Goal: Task Accomplishment & Management: Manage account settings

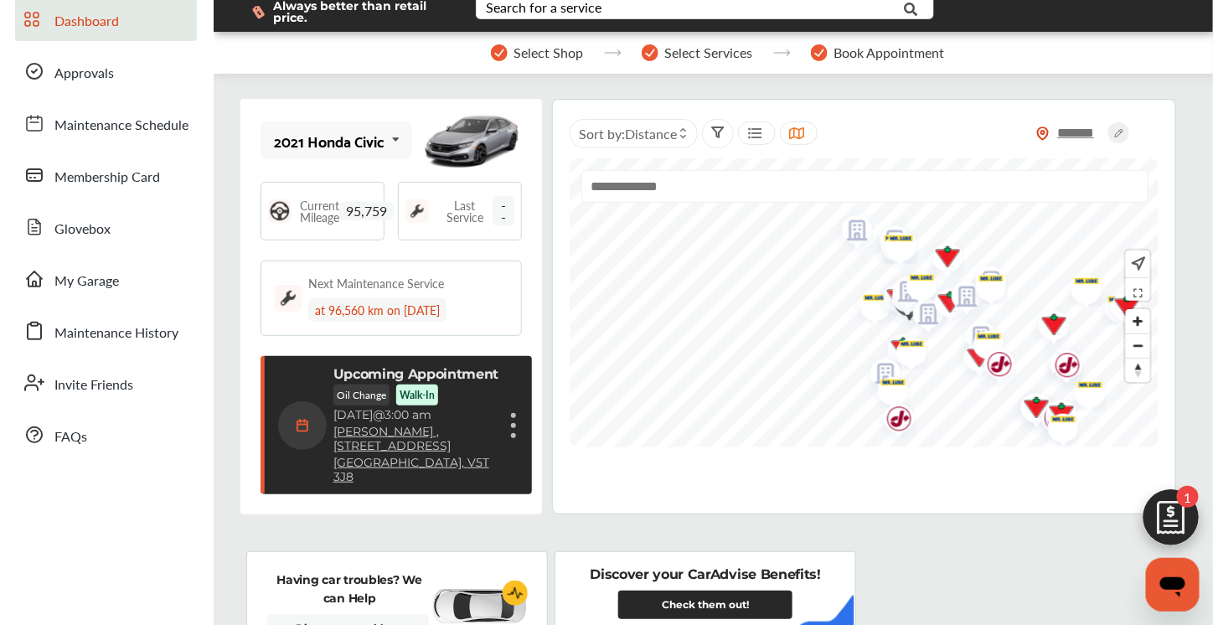
scroll to position [84, 0]
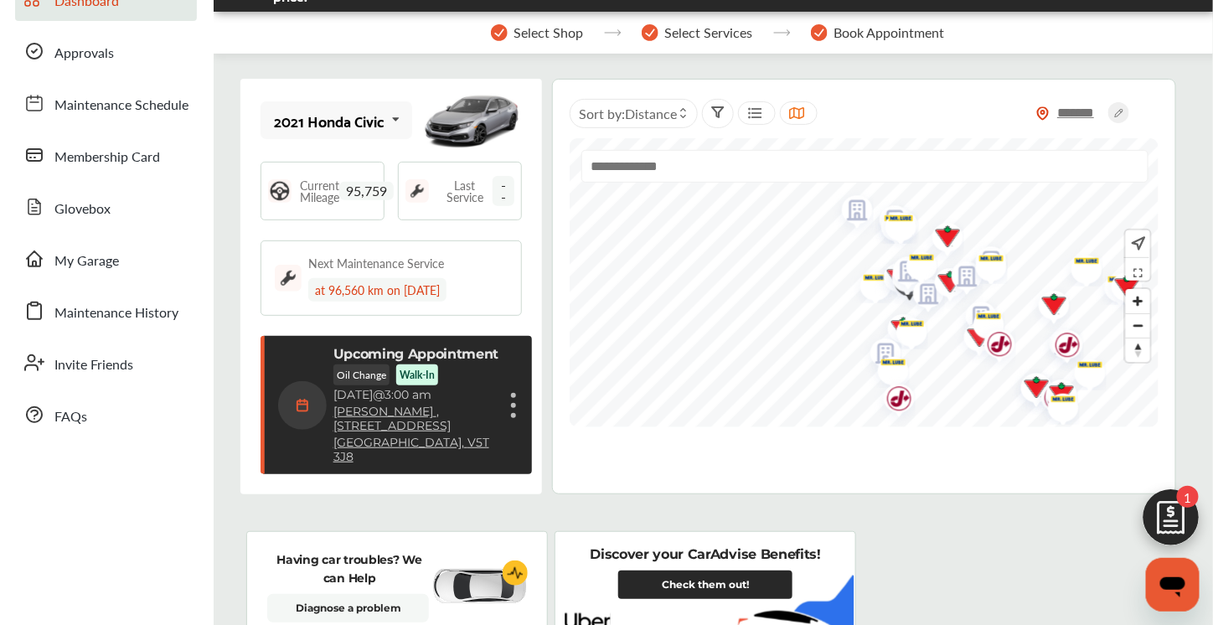
click at [382, 123] on icon at bounding box center [395, 119] width 28 height 36
click at [333, 171] on div "Unknown" at bounding box center [334, 166] width 118 height 17
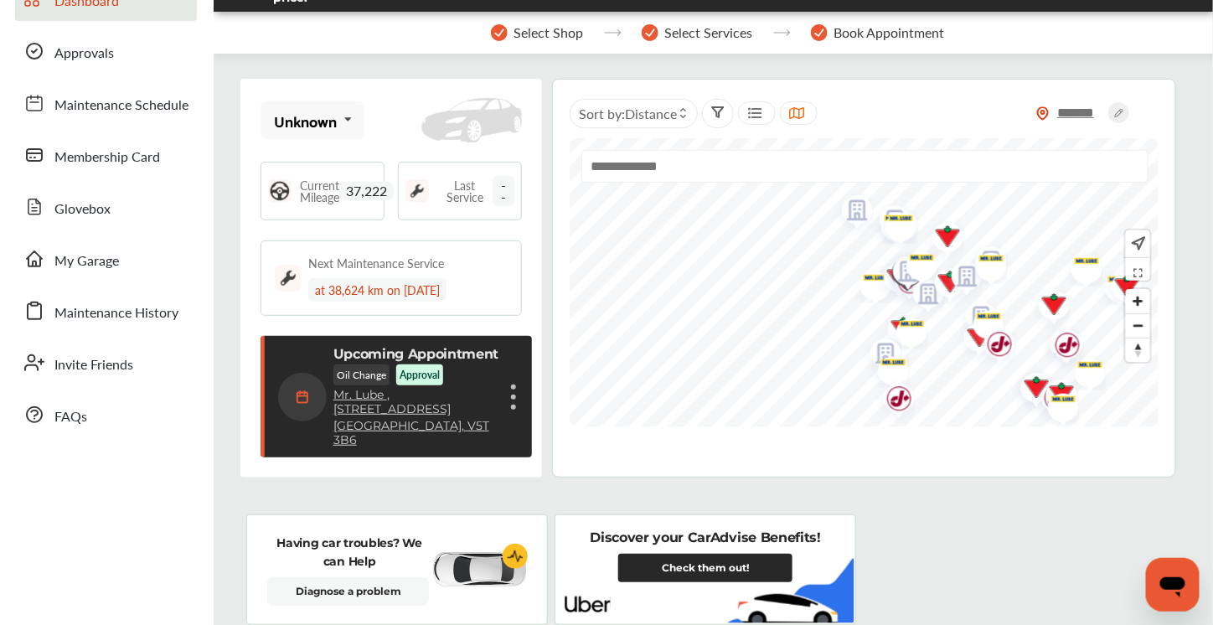
click at [325, 106] on div "Unknown Unknown 2021 Honda Civic" at bounding box center [313, 120] width 105 height 38
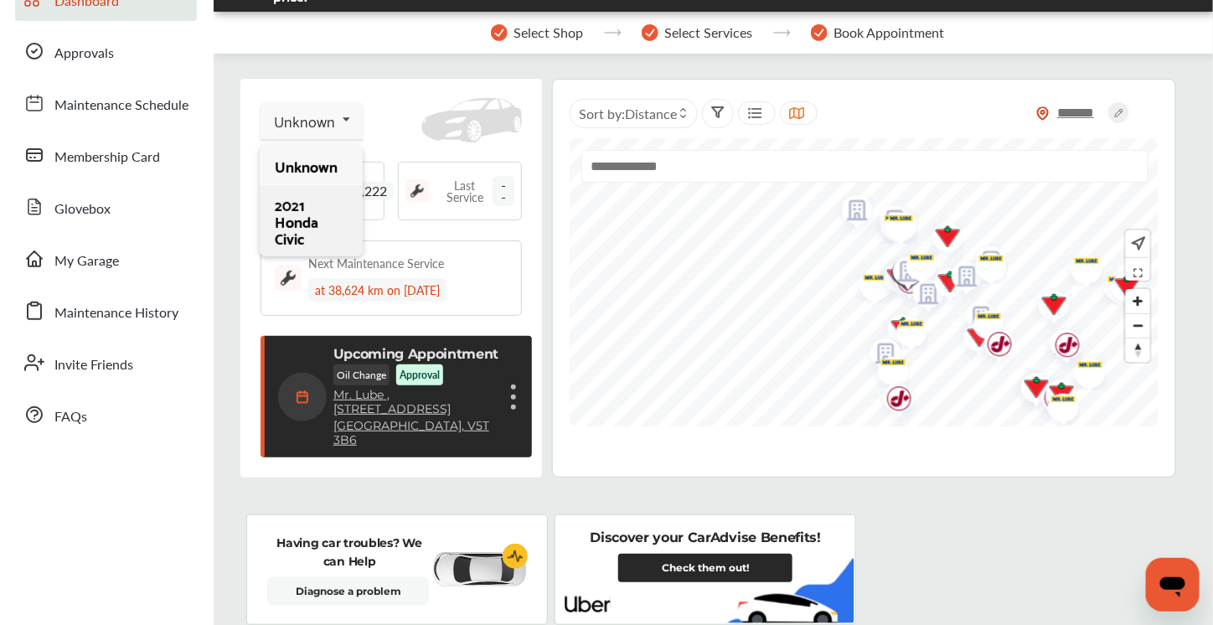
click at [293, 228] on div "2021 Honda Civic" at bounding box center [311, 221] width 72 height 50
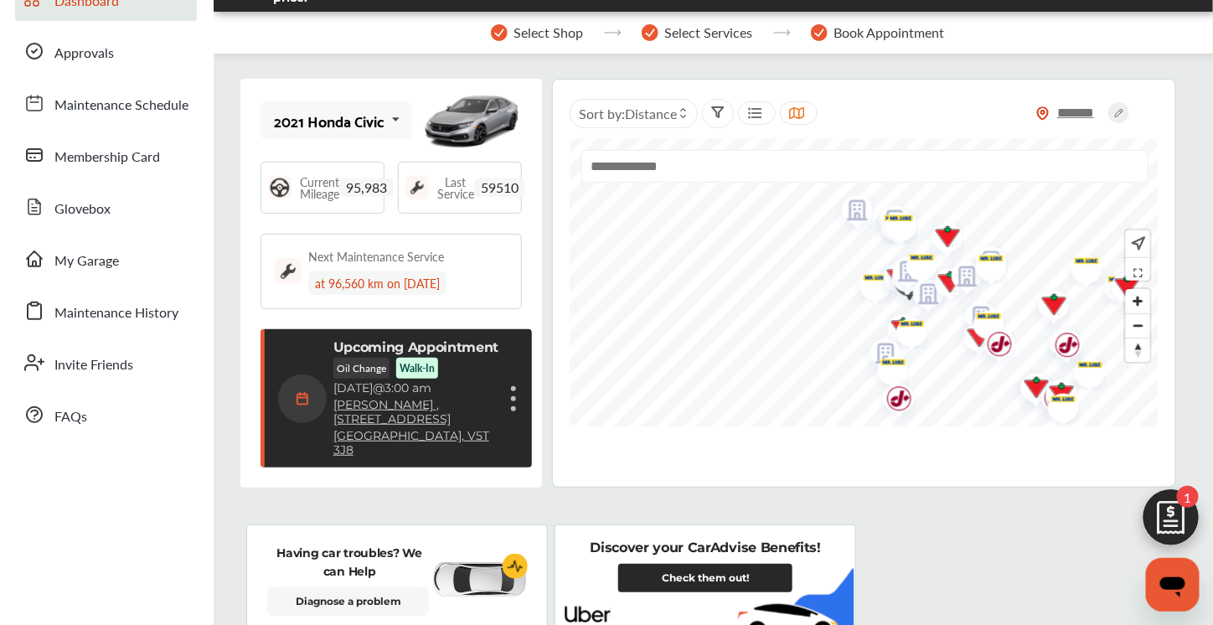
scroll to position [219, 0]
click at [511, 396] on figure at bounding box center [513, 398] width 5 height 5
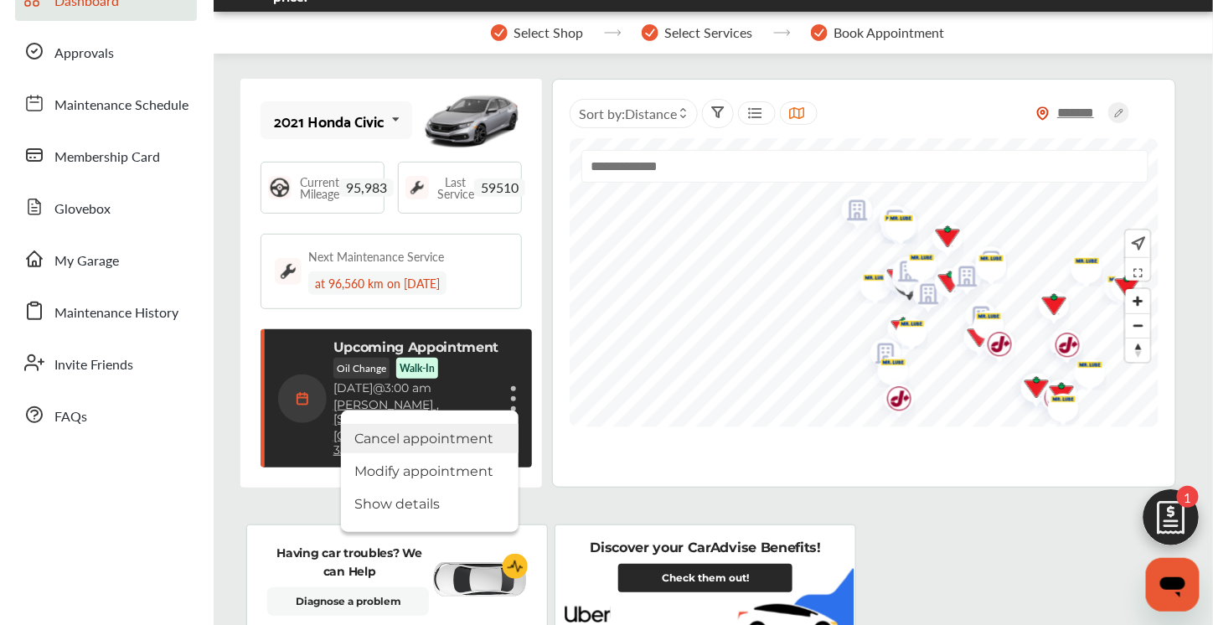
click at [439, 430] on li "Cancel appointment" at bounding box center [430, 438] width 178 height 29
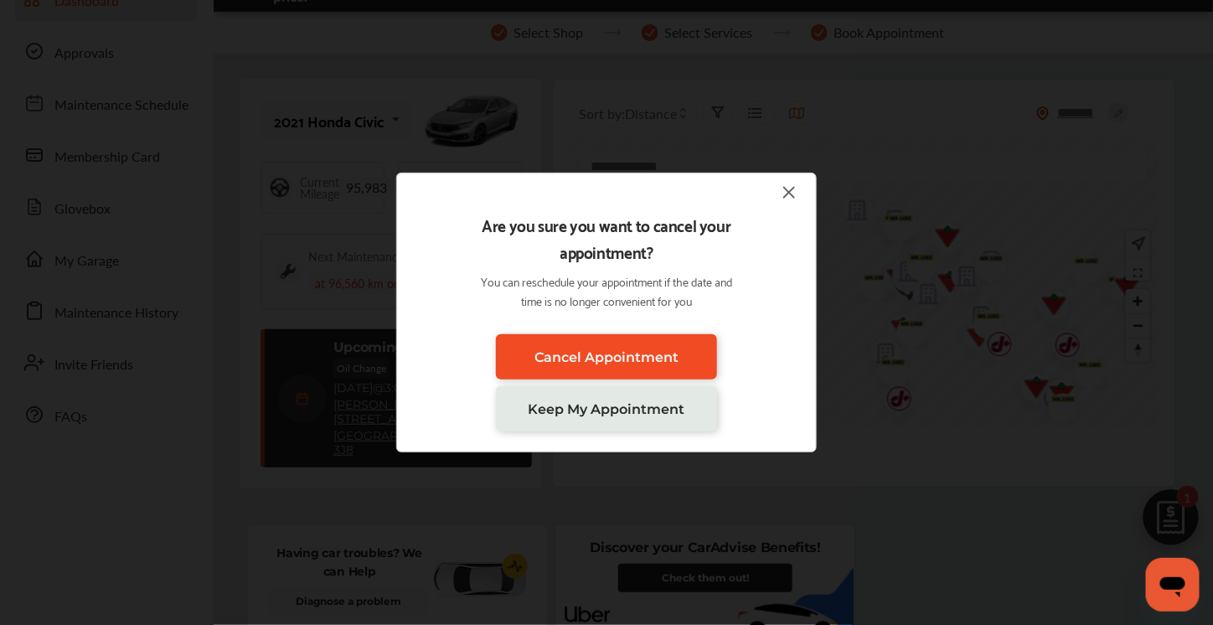
click at [566, 362] on span "Cancel Appointment" at bounding box center [607, 357] width 144 height 16
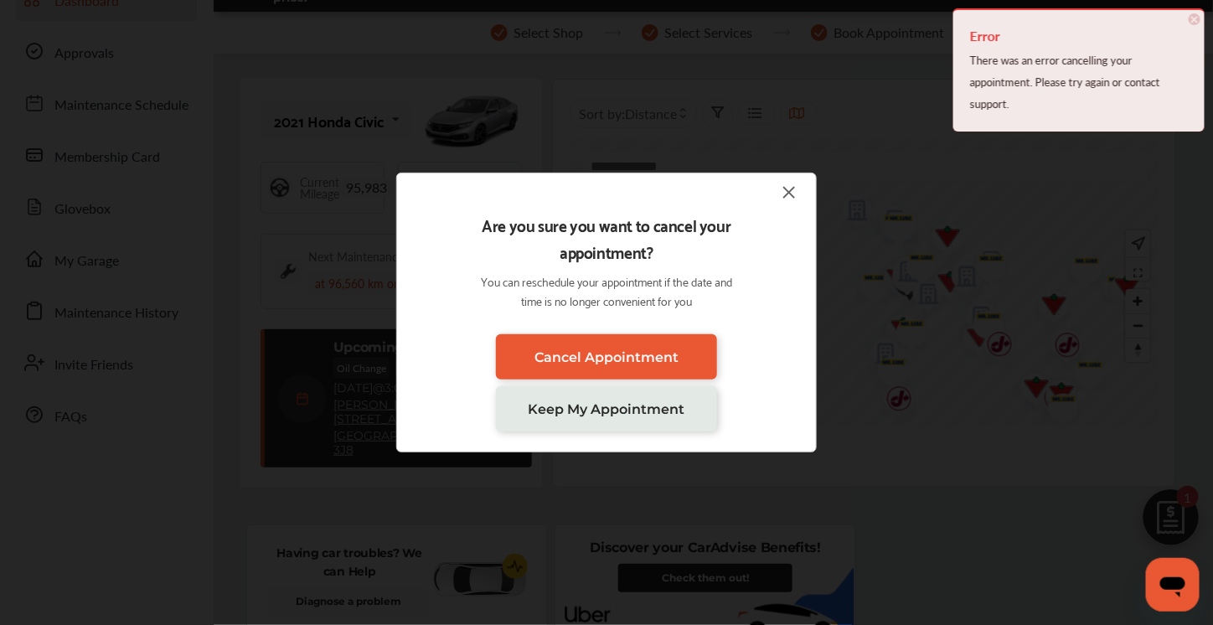
click at [788, 194] on img at bounding box center [789, 192] width 20 height 21
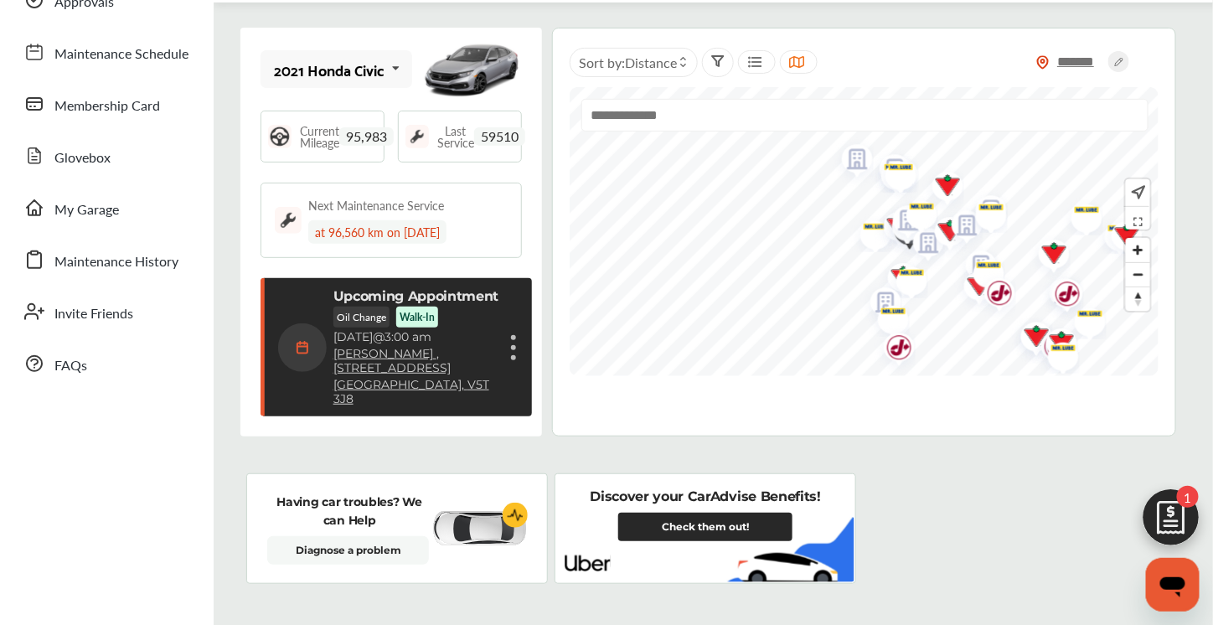
scroll to position [168, 0]
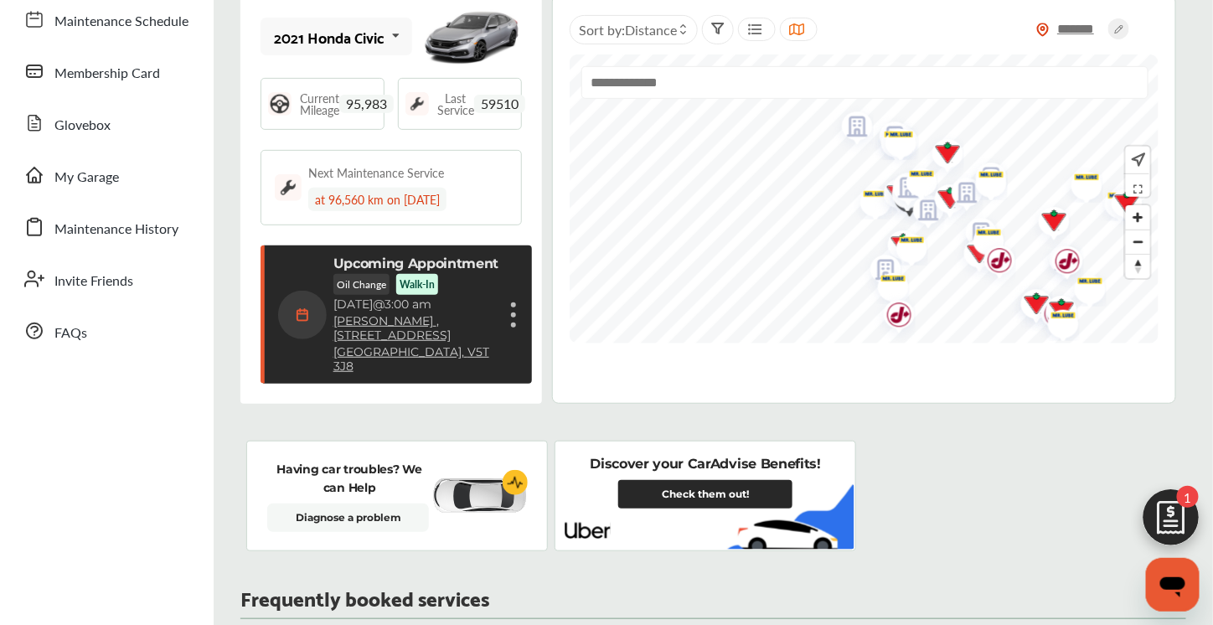
click at [509, 306] on div "Cancel appointment Modify appointment Show details" at bounding box center [514, 315] width 10 height 30
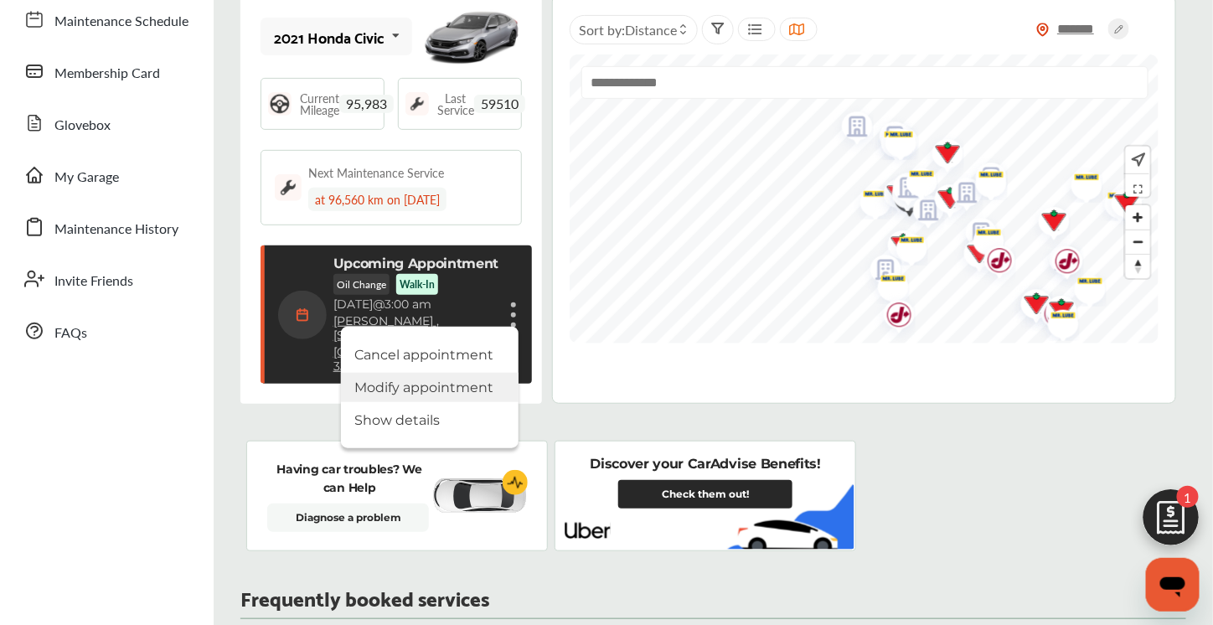
click at [430, 375] on li "Modify appointment" at bounding box center [430, 387] width 178 height 29
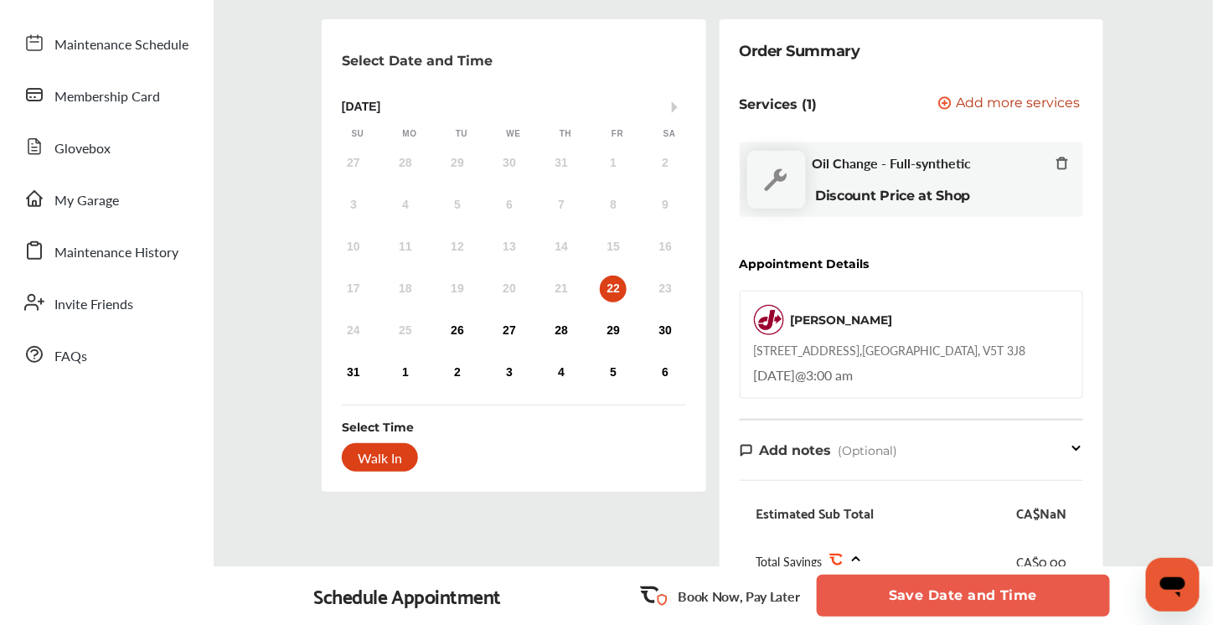
scroll to position [168, 0]
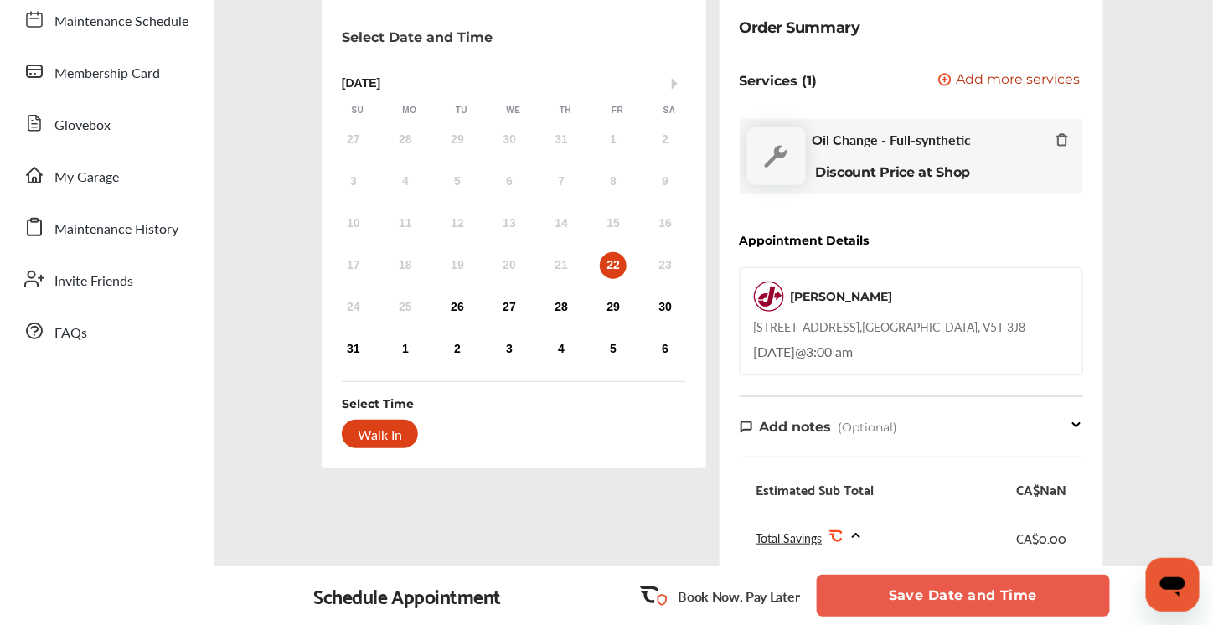
click at [1062, 135] on icon at bounding box center [1062, 139] width 8 height 11
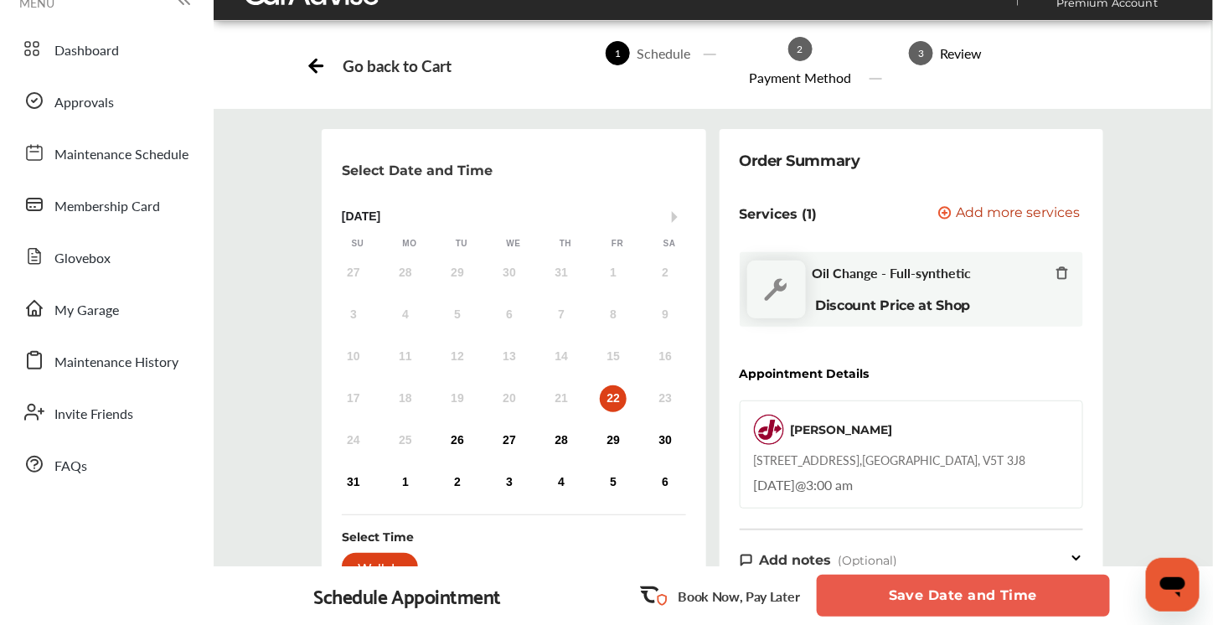
scroll to position [0, 0]
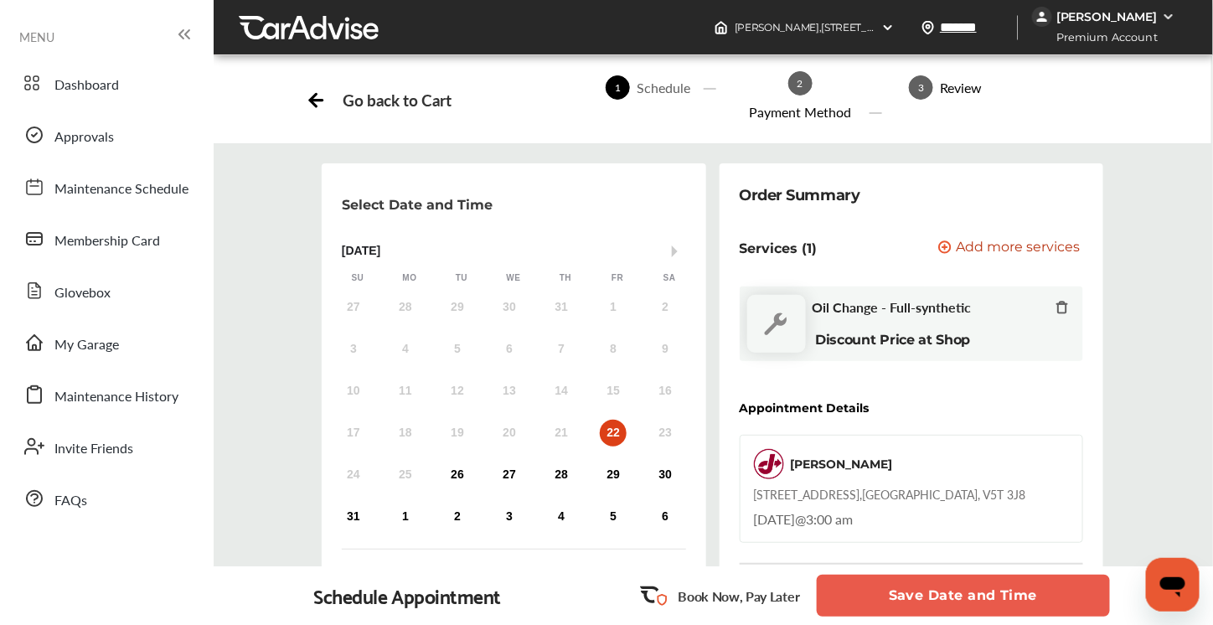
click at [319, 103] on icon at bounding box center [316, 97] width 21 height 21
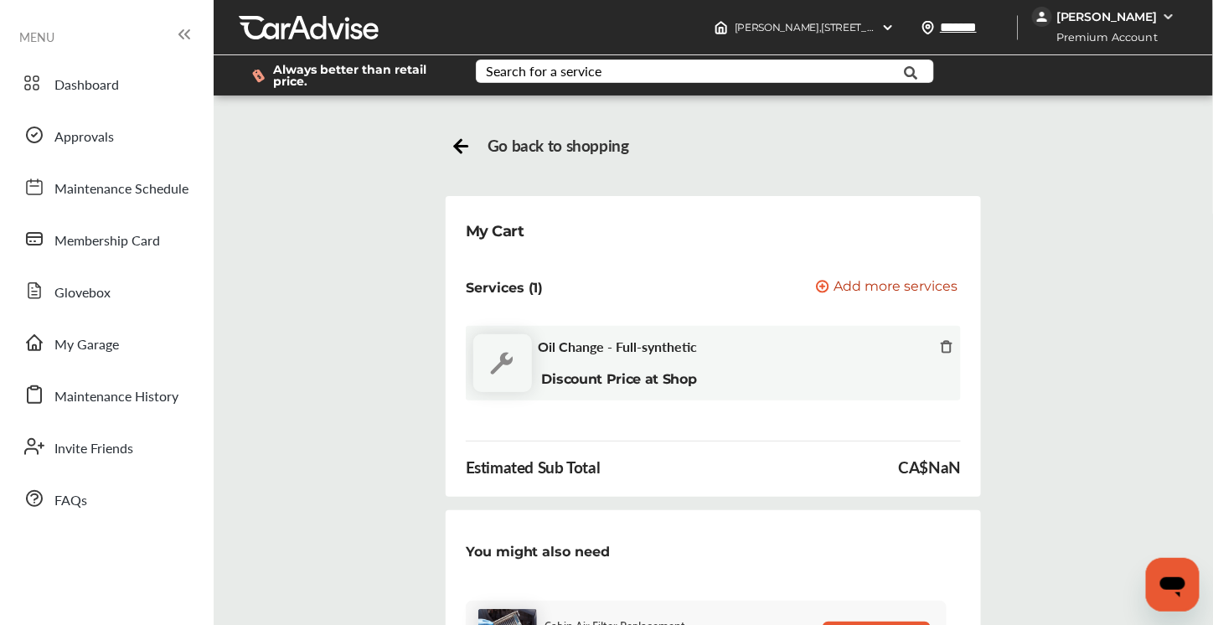
click at [945, 347] on icon at bounding box center [946, 346] width 13 height 13
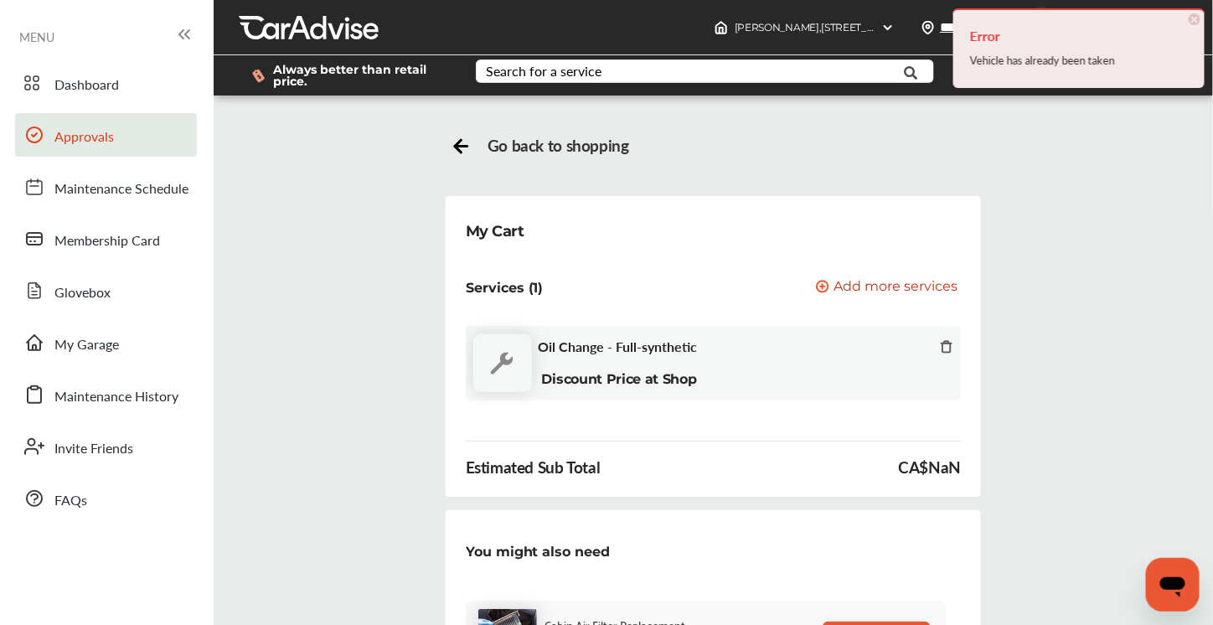
click at [68, 147] on span "Approvals" at bounding box center [83, 138] width 59 height 22
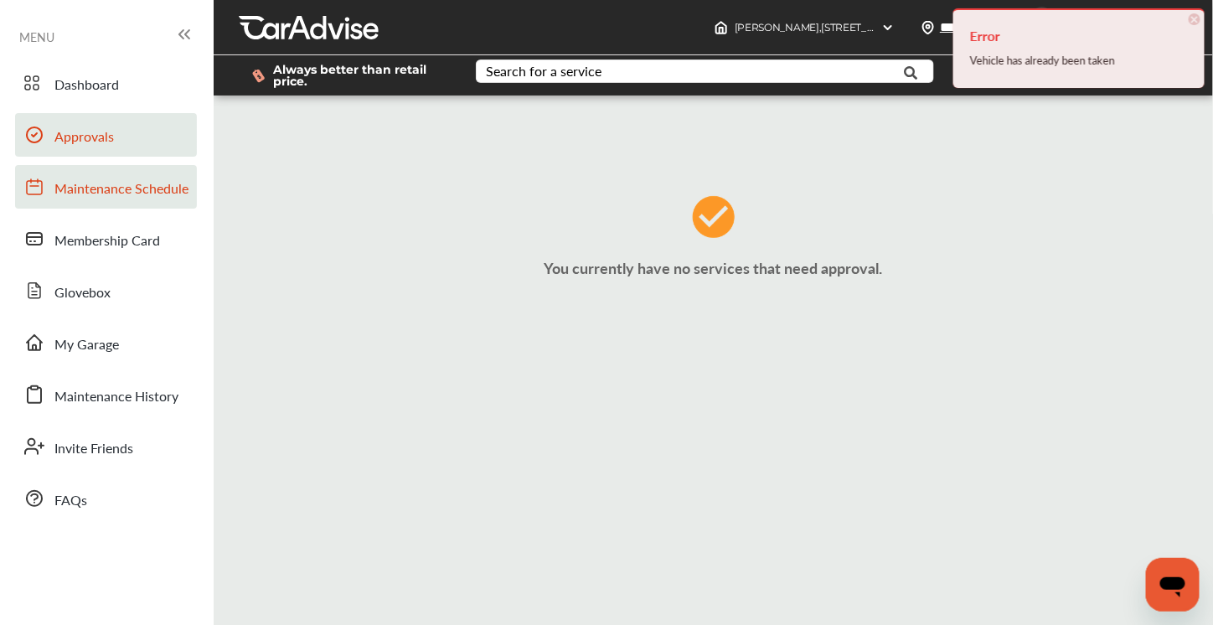
click at [75, 187] on span "Maintenance Schedule" at bounding box center [121, 189] width 134 height 22
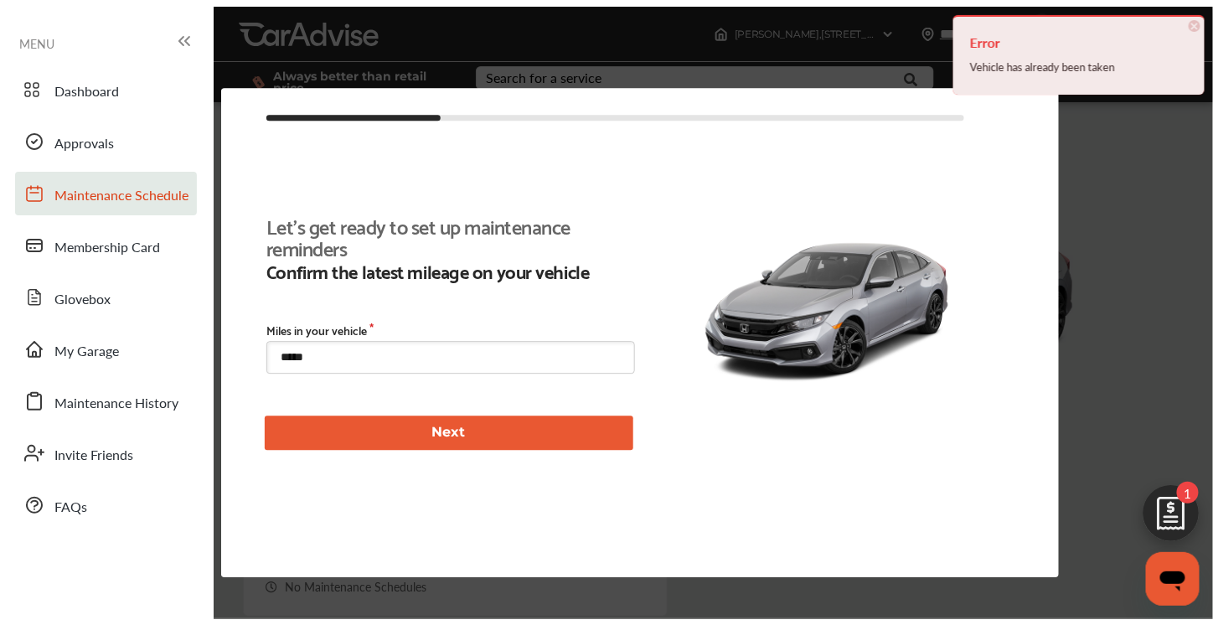
scroll to position [16, 0]
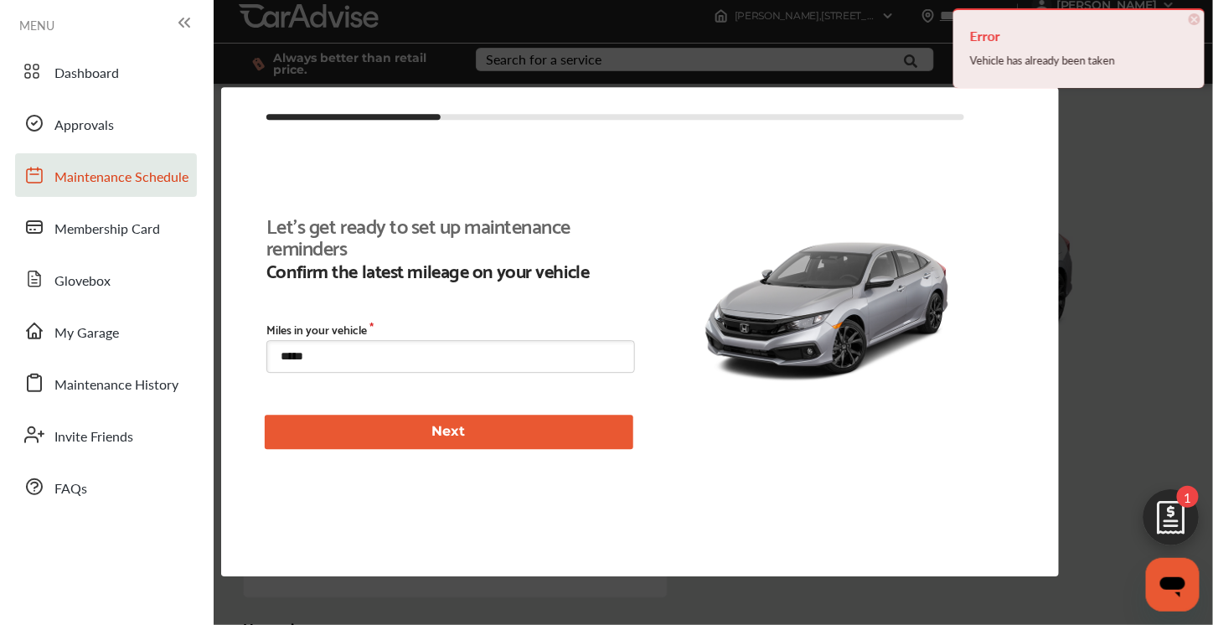
type input "****"
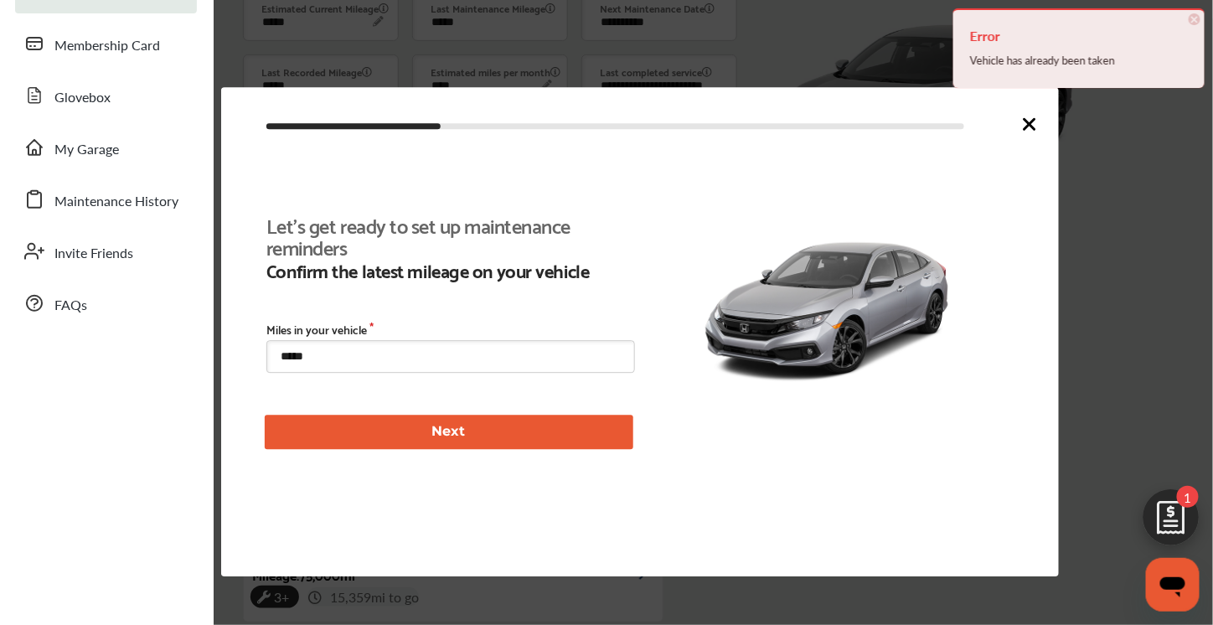
scroll to position [380, 0]
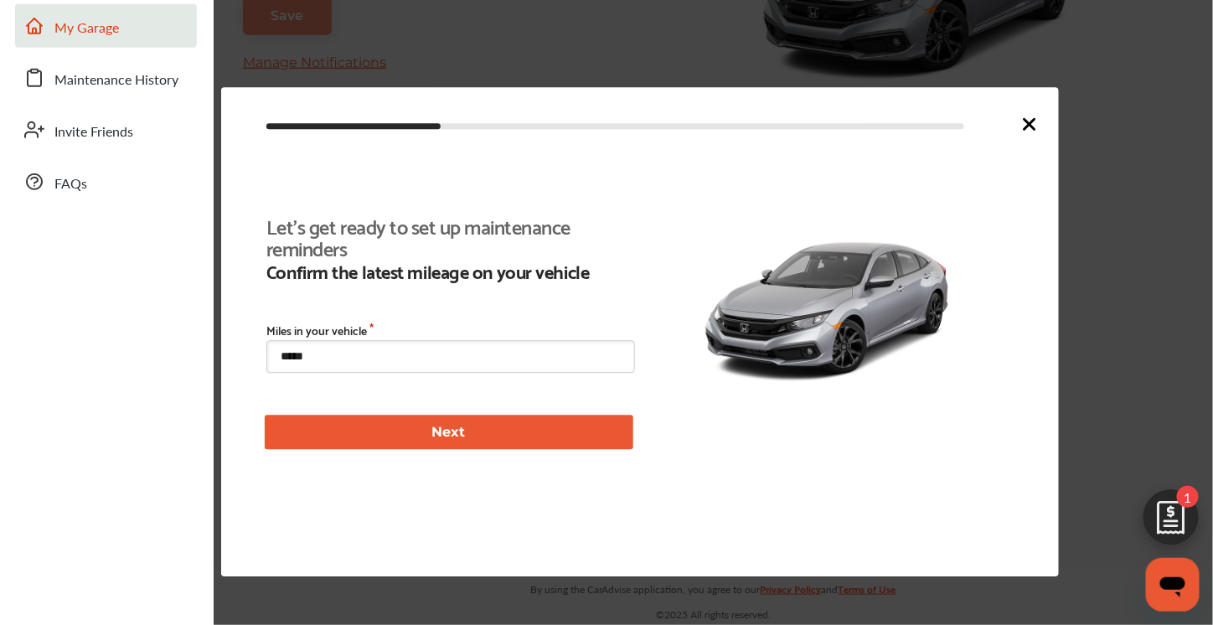
click at [49, 26] on link "My Garage" at bounding box center [106, 26] width 182 height 44
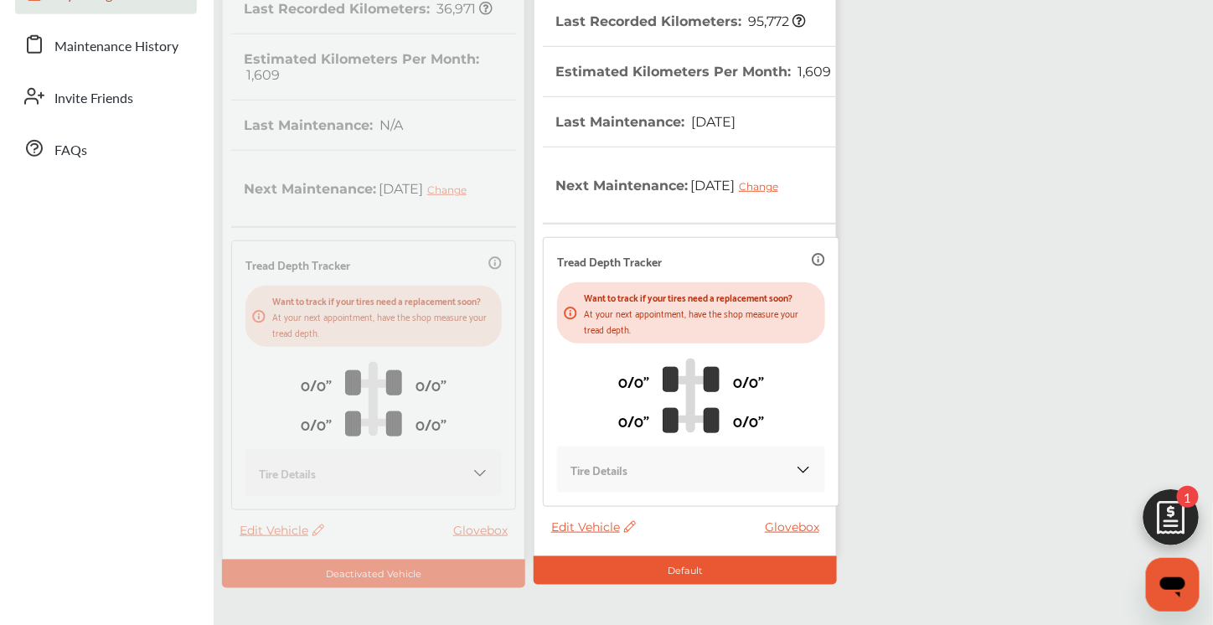
scroll to position [434, 0]
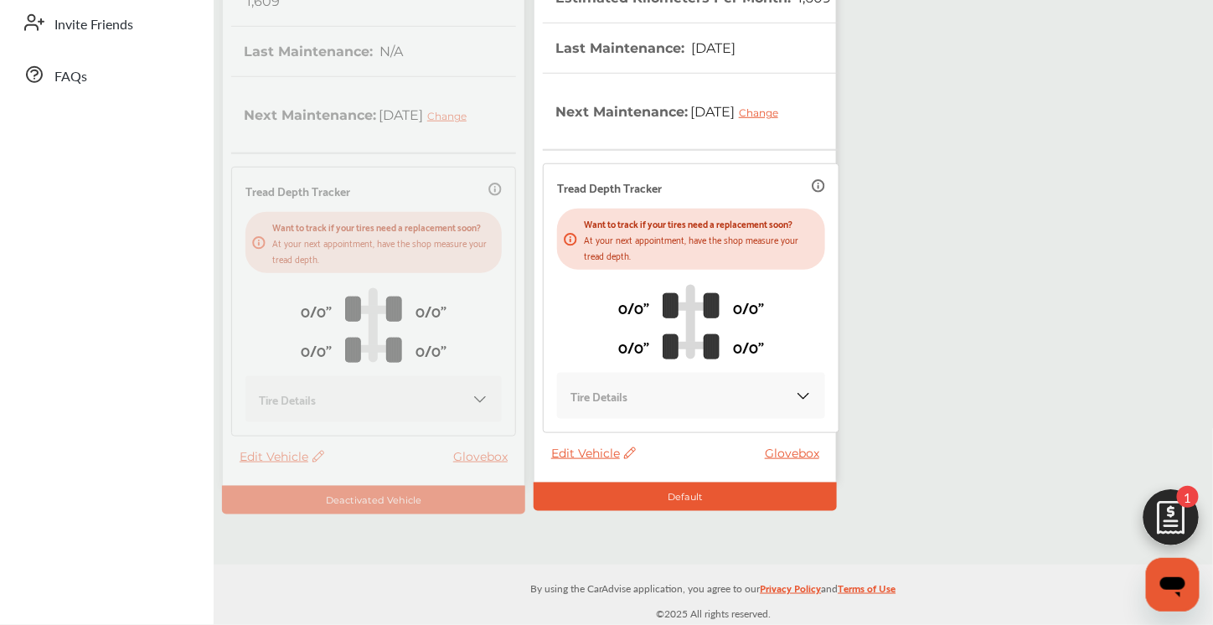
click at [1172, 513] on img at bounding box center [1171, 522] width 80 height 80
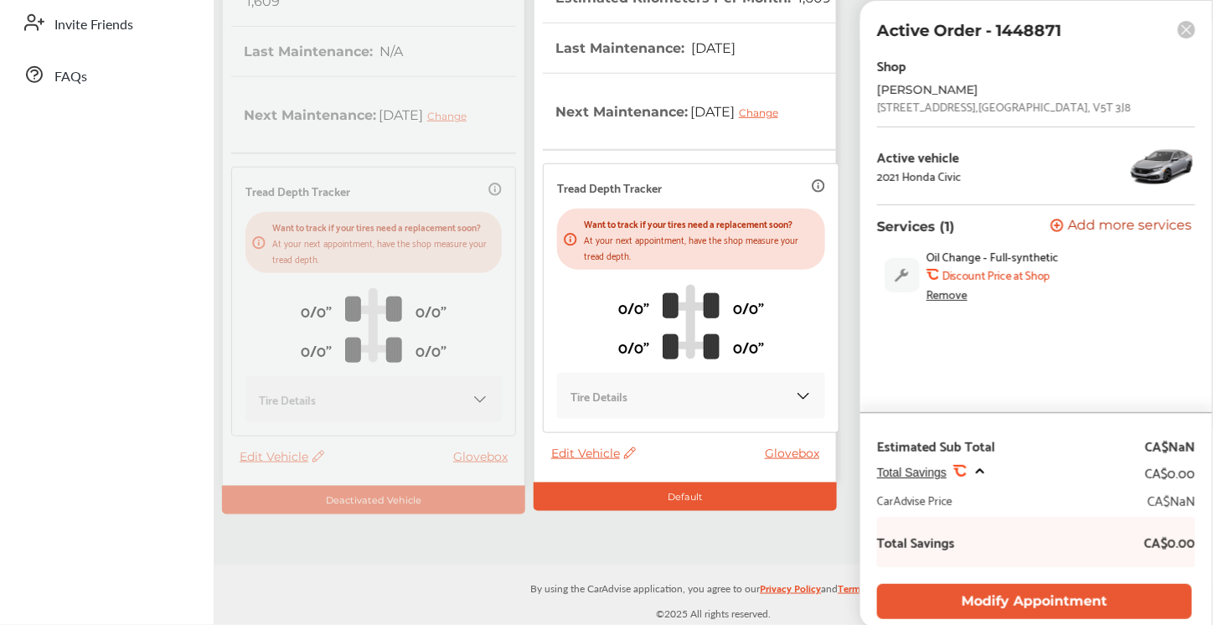
click at [950, 291] on div "Remove" at bounding box center [947, 293] width 41 height 13
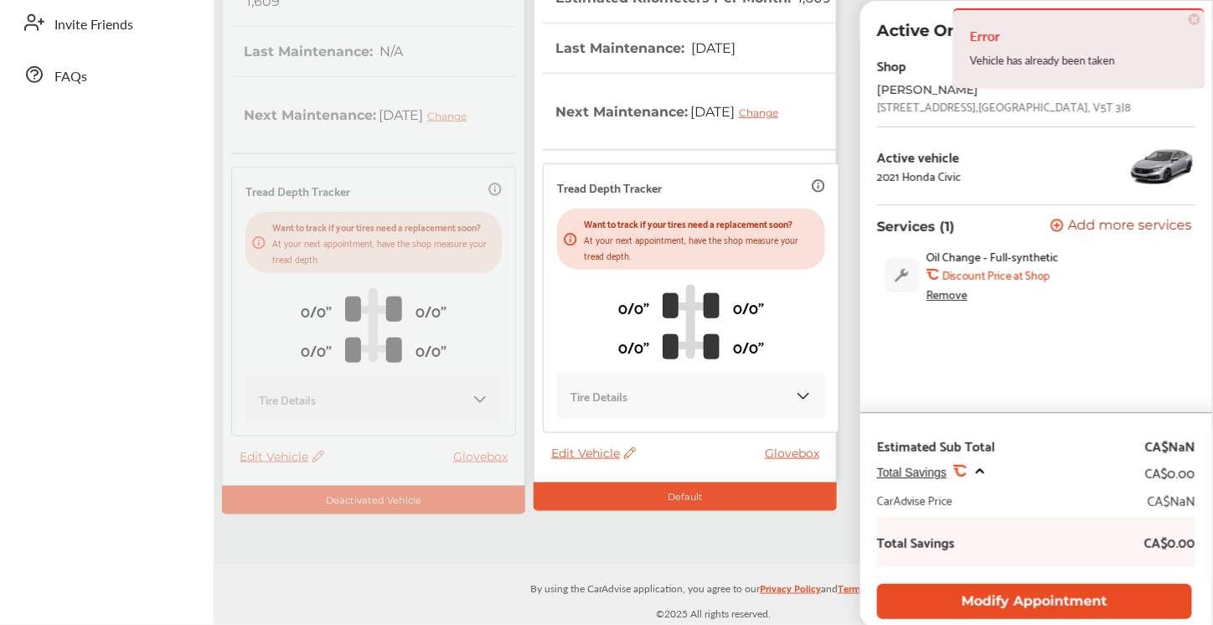
click at [1002, 601] on button "Modify Appointment" at bounding box center [1034, 601] width 315 height 34
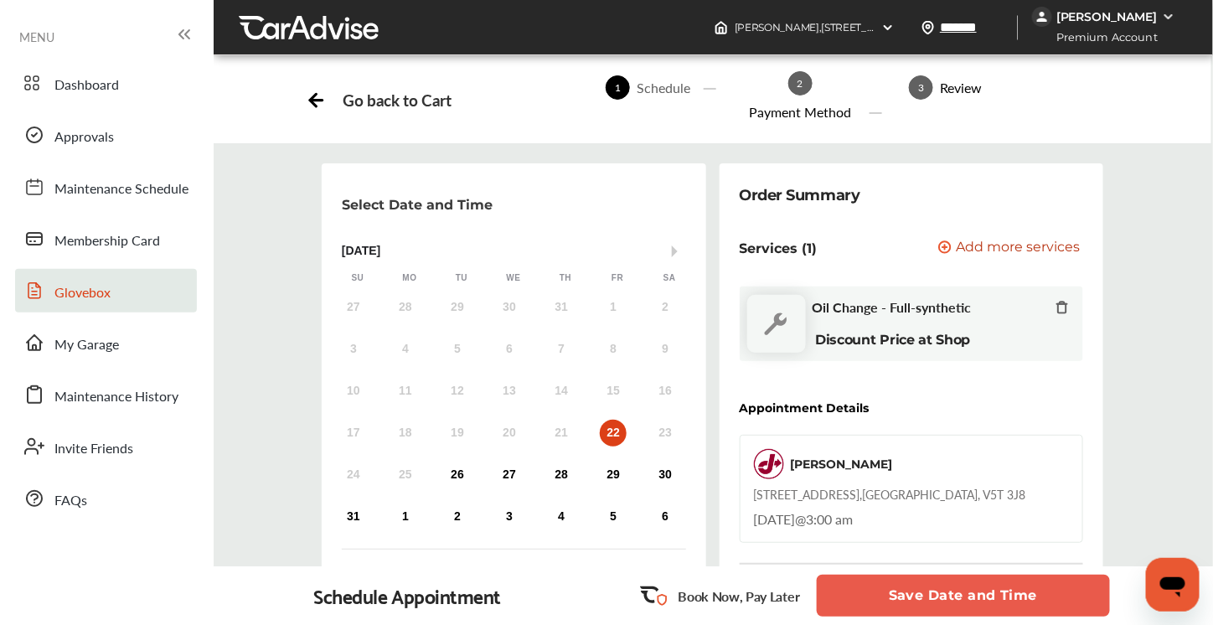
click at [77, 294] on span "Glovebox" at bounding box center [82, 293] width 56 height 22
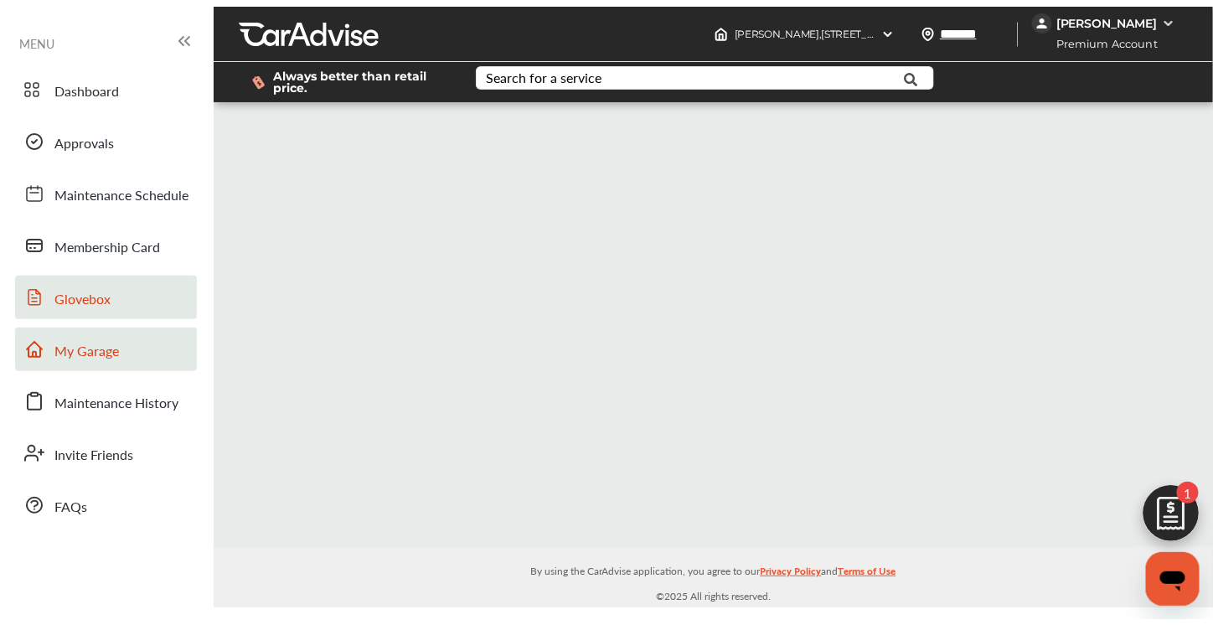
scroll to position [219, 0]
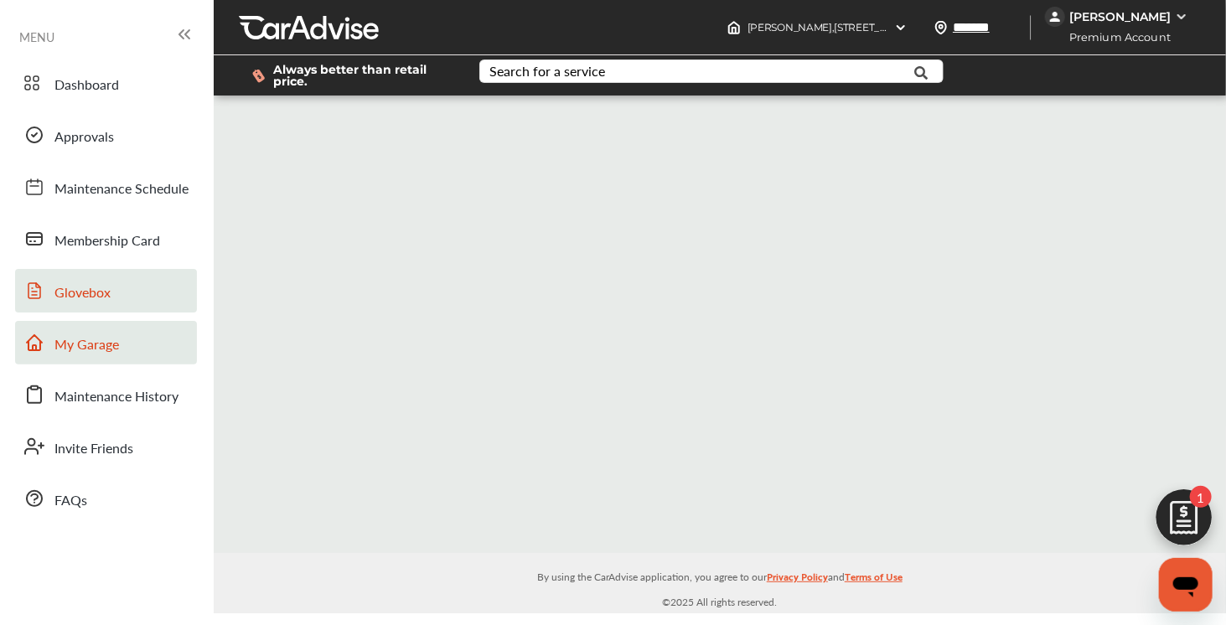
click at [68, 333] on link "My Garage" at bounding box center [106, 343] width 182 height 44
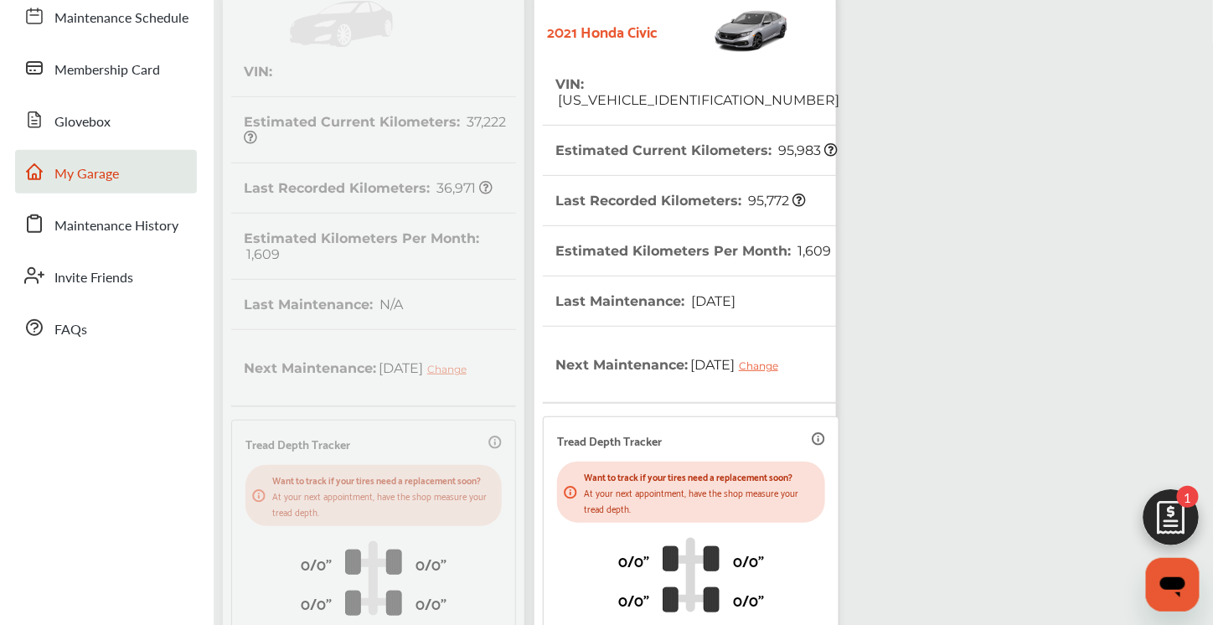
scroll to position [335, 0]
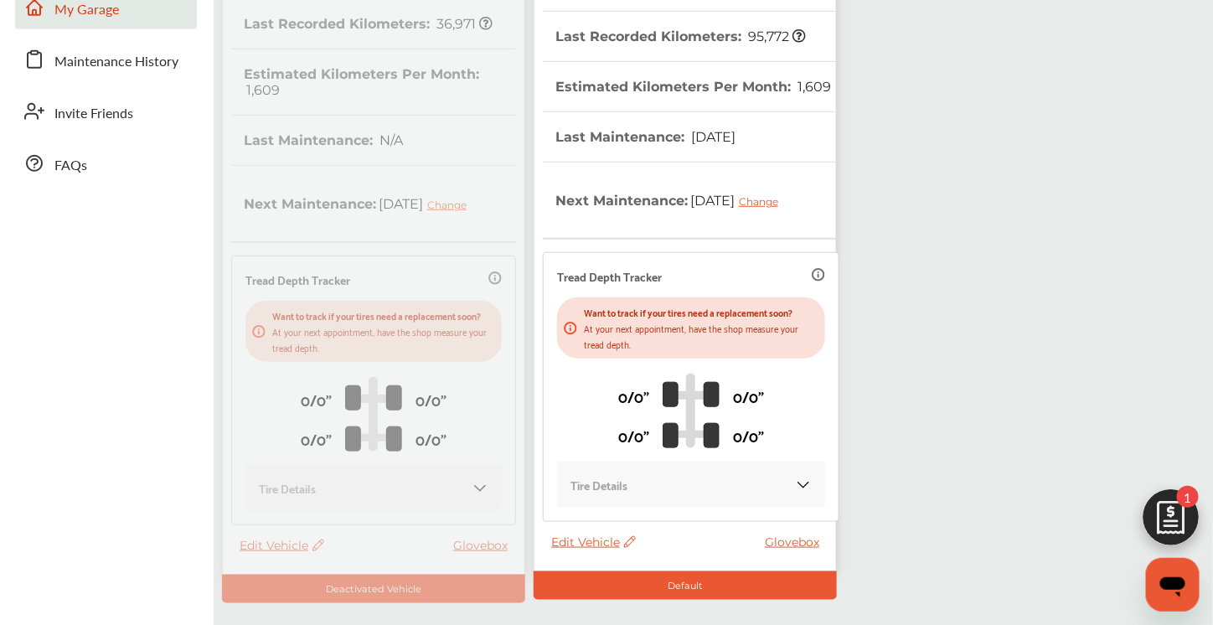
click at [283, 534] on div "VIN : Estimated Current Kilometers : 37,222 Last Recorded Kilometers : 36,971 E…" at bounding box center [529, 213] width 623 height 780
click at [283, 543] on div "VIN : Estimated Current Kilometers : 37,222 Last Recorded Kilometers : 36,971 E…" at bounding box center [529, 213] width 623 height 780
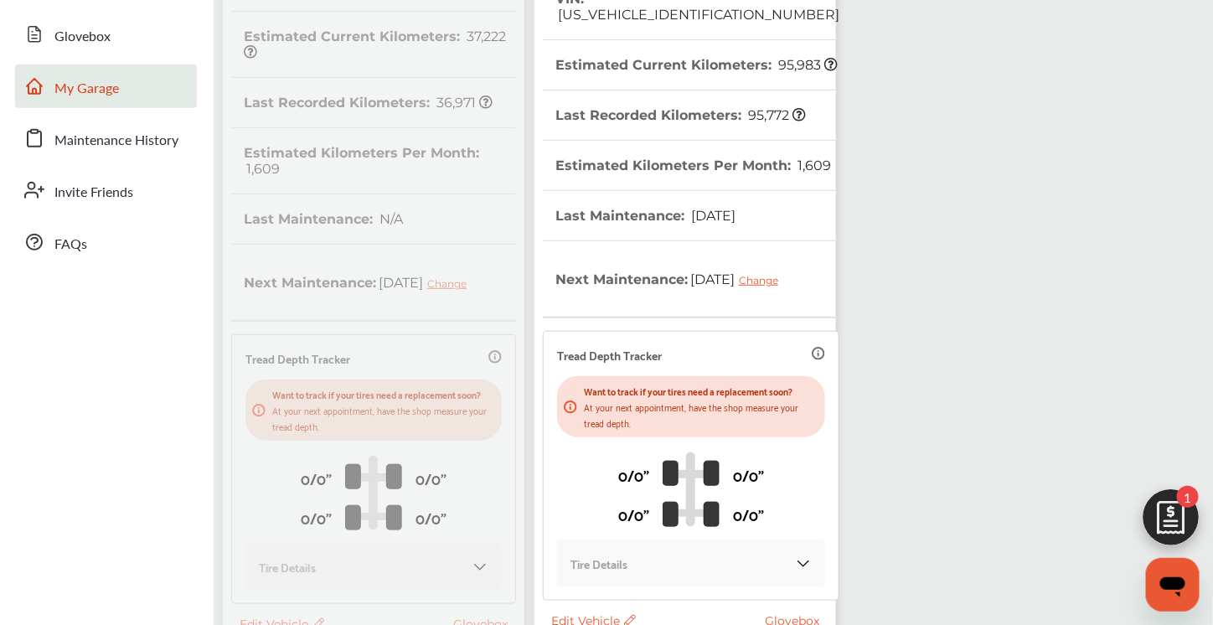
scroll to position [434, 0]
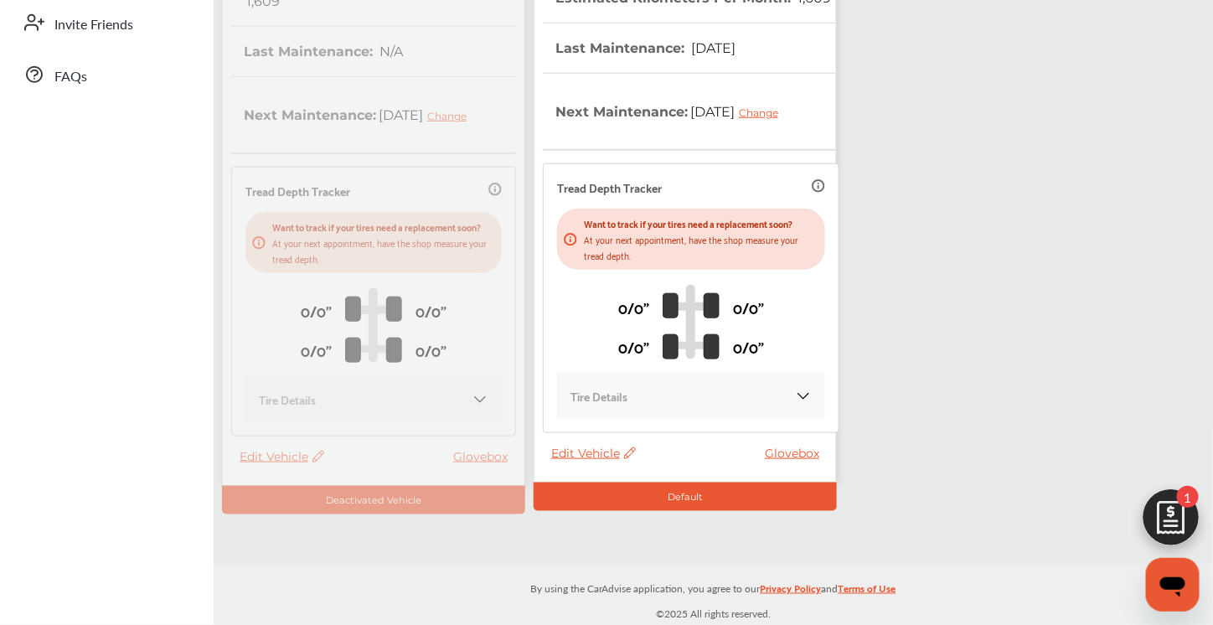
click at [607, 460] on span "Edit Vehicle" at bounding box center [593, 453] width 85 height 15
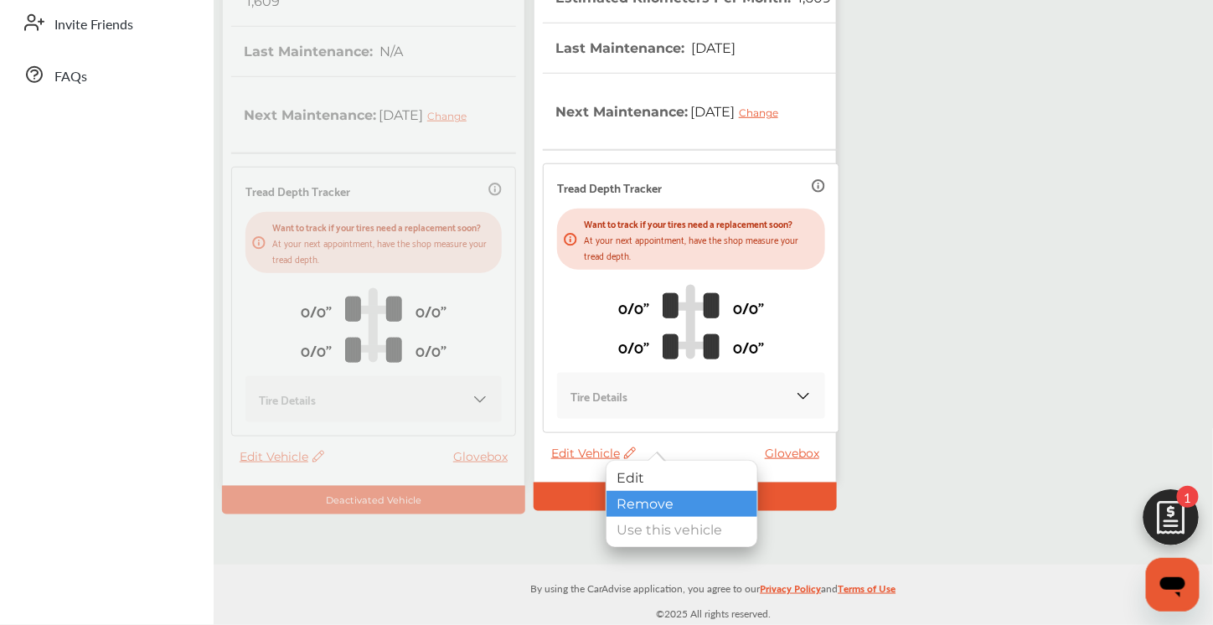
click at [638, 507] on div "Remove" at bounding box center [682, 504] width 151 height 26
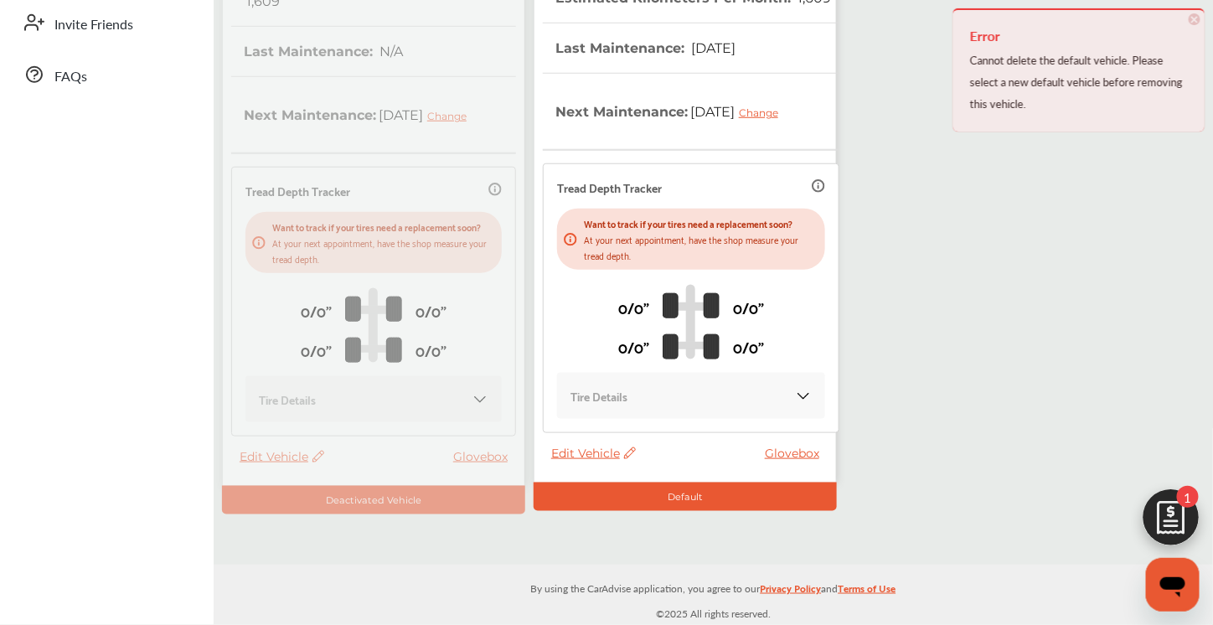
scroll to position [0, 0]
